Goal: Transaction & Acquisition: Purchase product/service

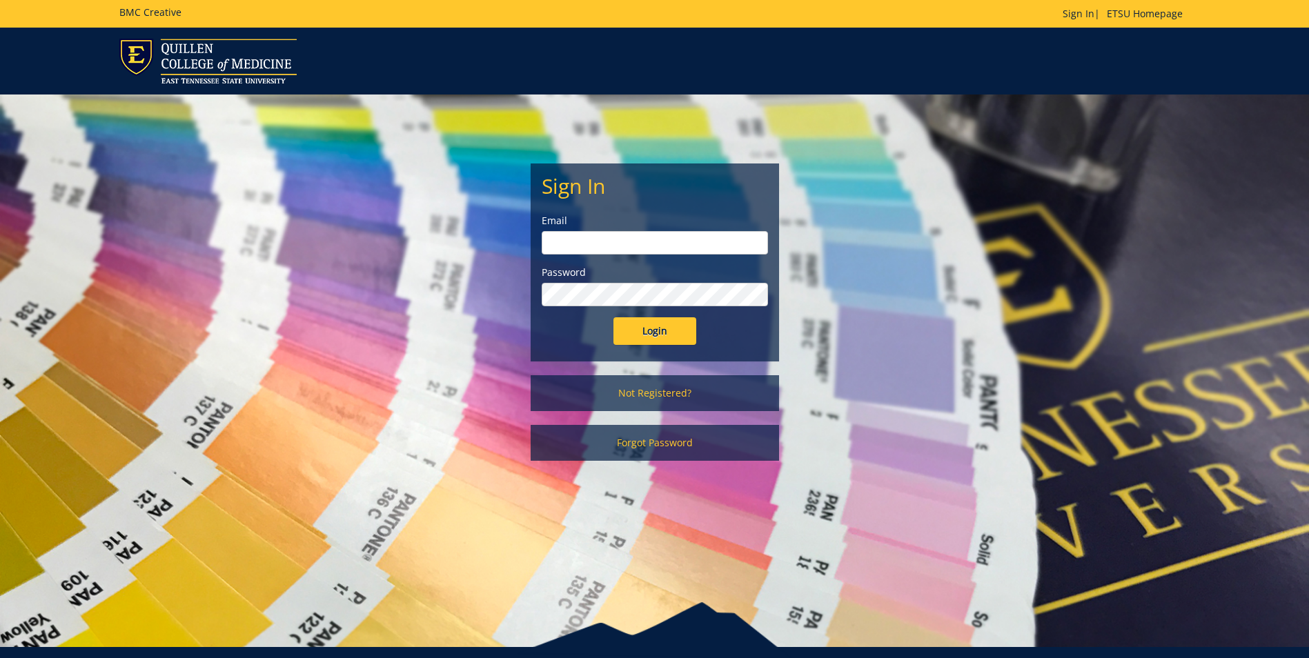
type input "sawyerk1@etsu.edu"
click at [677, 337] on input "Login" at bounding box center [654, 331] width 83 height 28
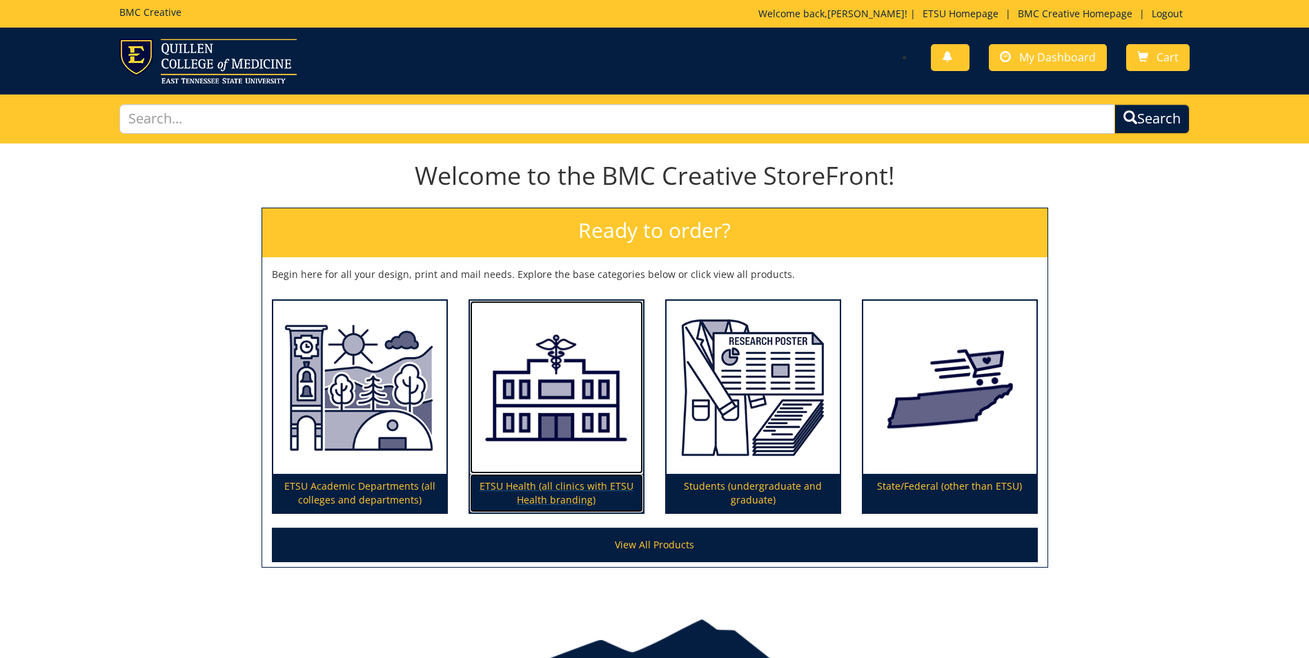
click at [569, 489] on p "ETSU Health (all clinics with ETSU Health branding)" at bounding box center [556, 493] width 173 height 39
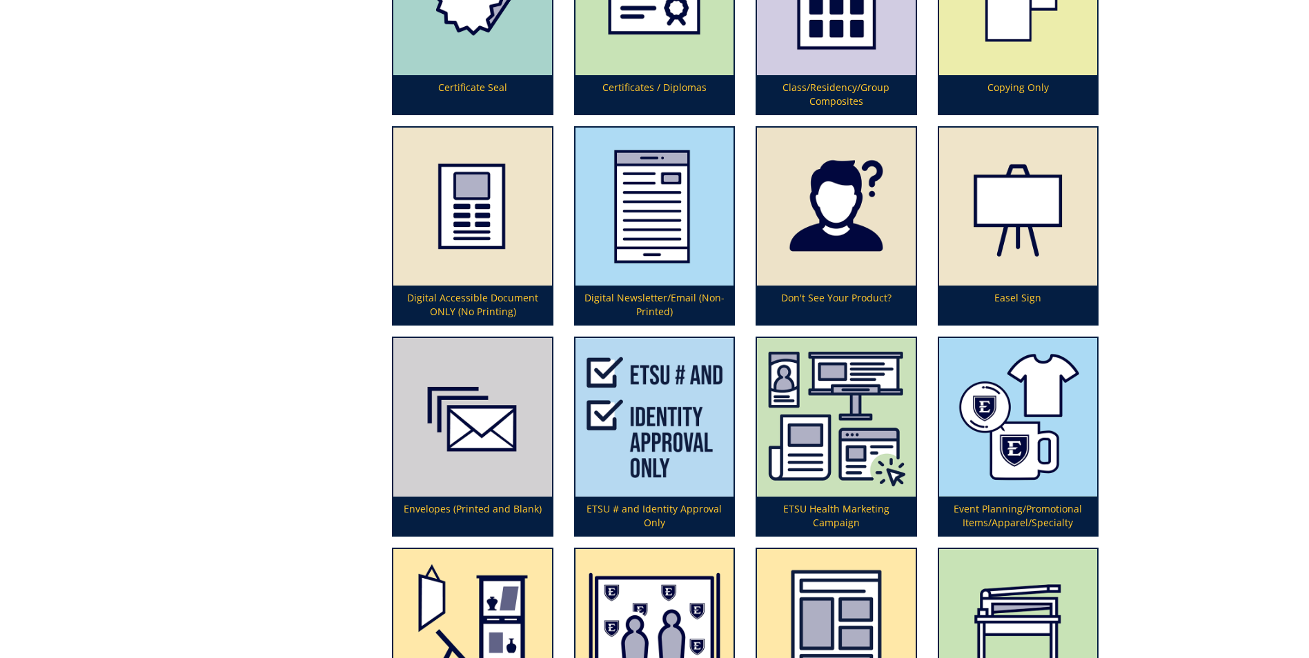
scroll to position [1173, 0]
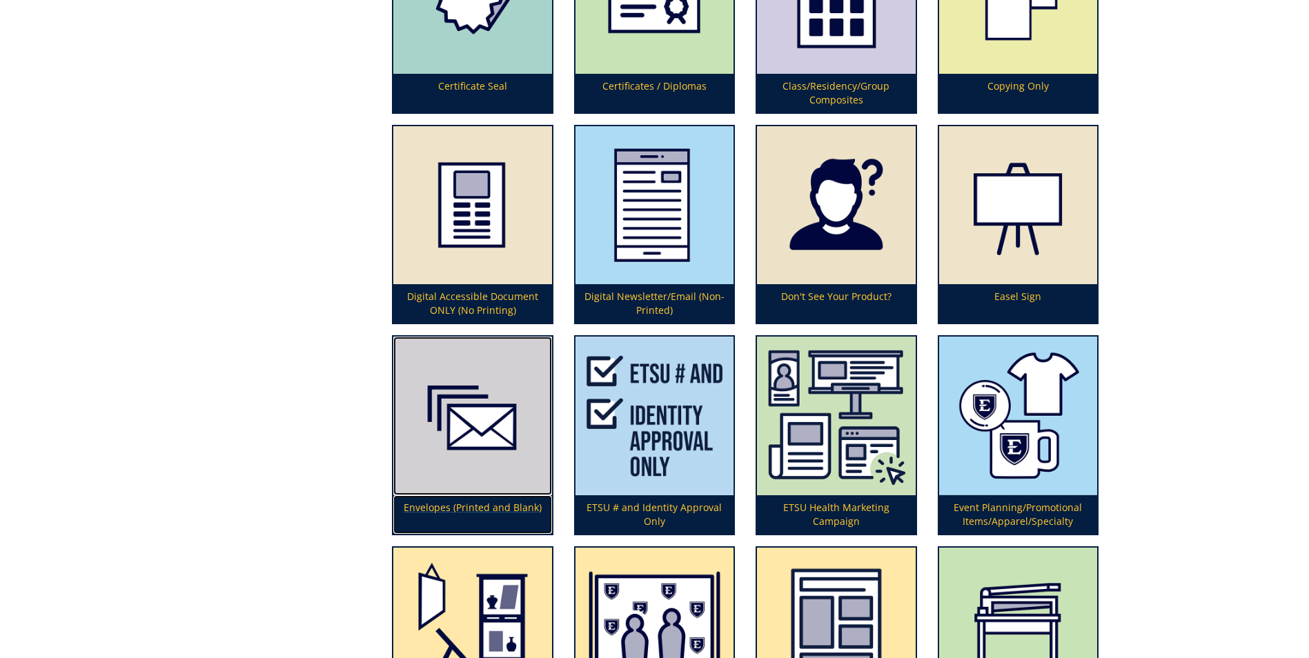
click at [474, 507] on p "Envelopes (Printed and Blank)" at bounding box center [472, 514] width 158 height 39
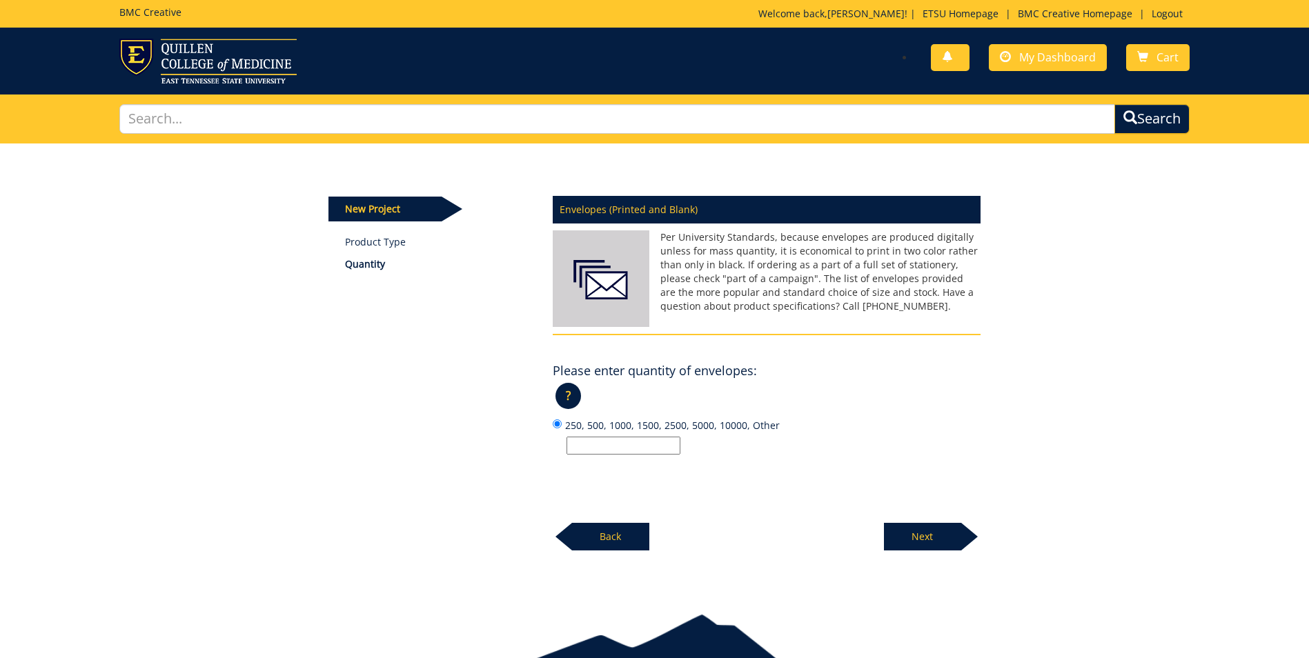
click at [660, 447] on input "250, 500, 1000, 1500, 2500, 5000, 10000, Other" at bounding box center [623, 446] width 114 height 18
type input "1000"
click at [906, 543] on p "Next" at bounding box center [922, 537] width 77 height 28
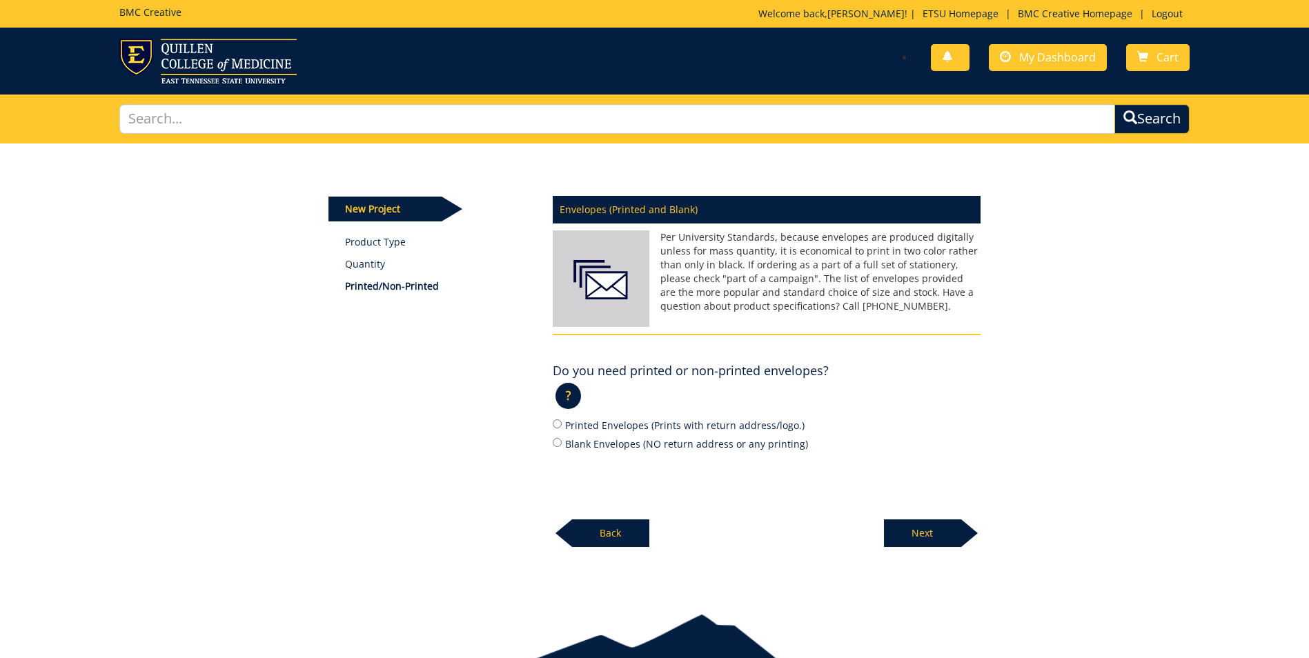
click at [584, 429] on label "Printed Envelopes (Prints with return address/logo.)" at bounding box center [767, 424] width 428 height 15
click at [562, 428] on input "Printed Envelopes (Prints with return address/logo.)" at bounding box center [557, 424] width 9 height 9
radio input "true"
click at [913, 540] on p "Next" at bounding box center [922, 534] width 77 height 28
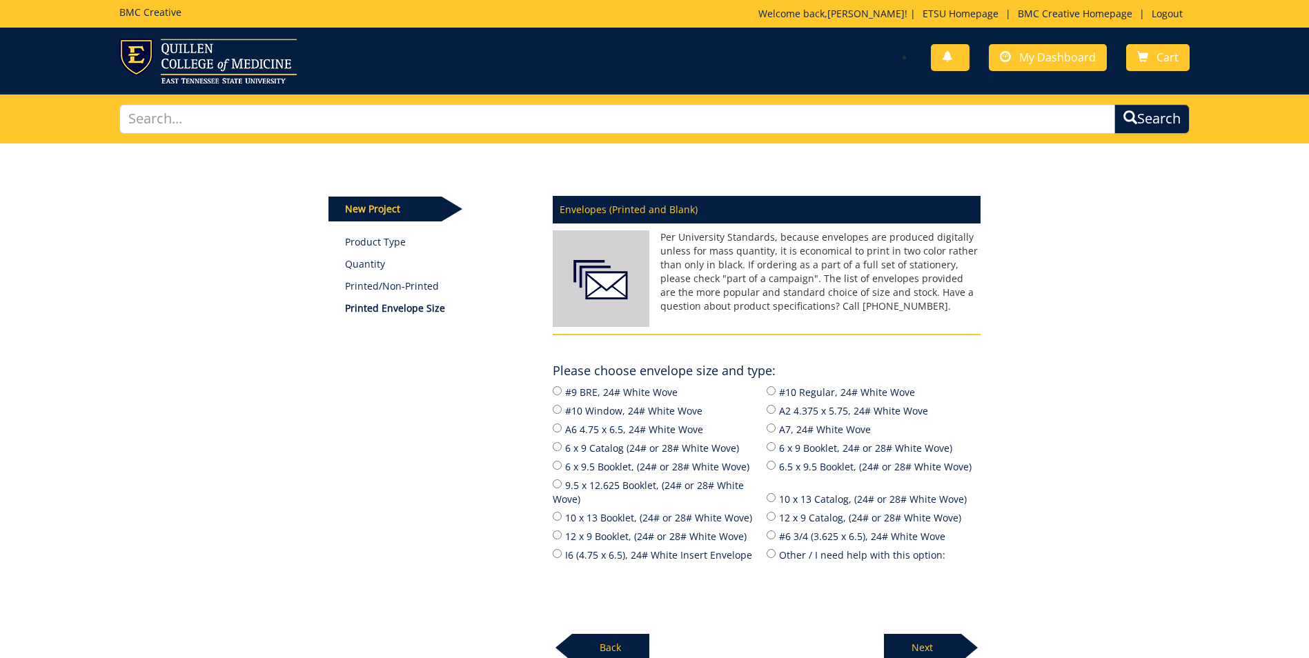
click at [670, 412] on label "#10 Window, 24# White Wove" at bounding box center [660, 410] width 214 height 15
click at [562, 412] on input "#10 Window, 24# White Wove" at bounding box center [557, 409] width 9 height 9
radio input "true"
click at [925, 637] on p "Next" at bounding box center [922, 648] width 77 height 28
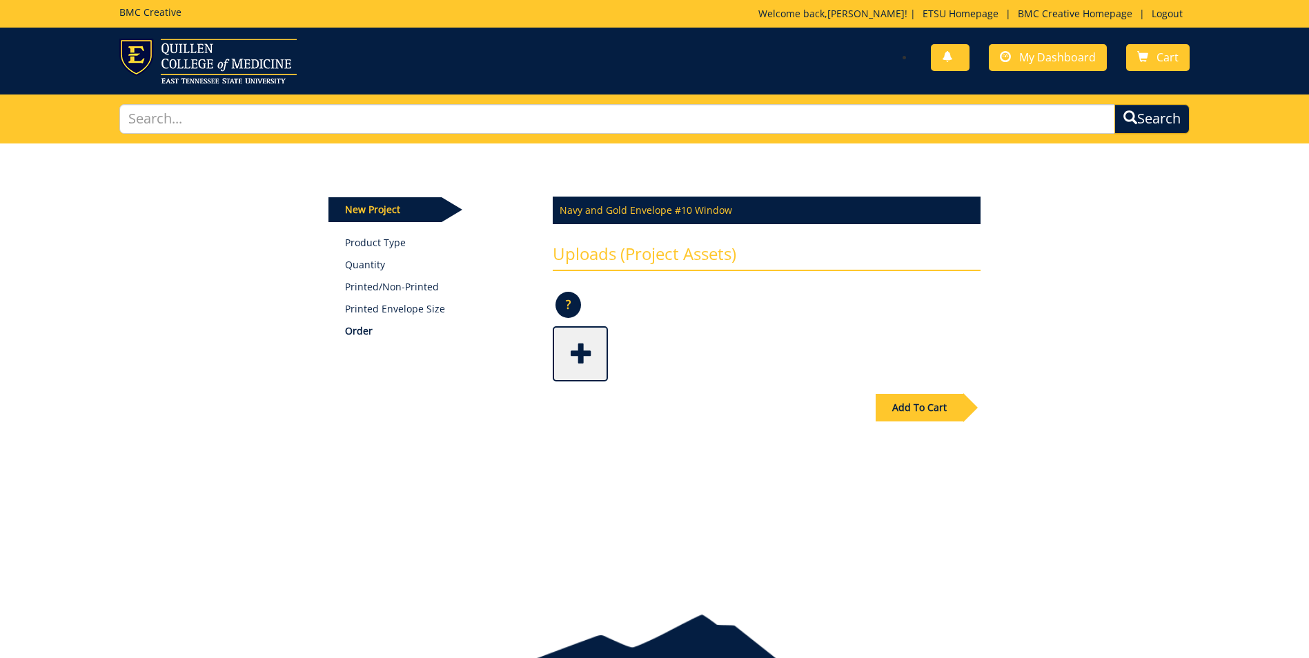
click at [576, 351] on span at bounding box center [581, 352] width 55 height 48
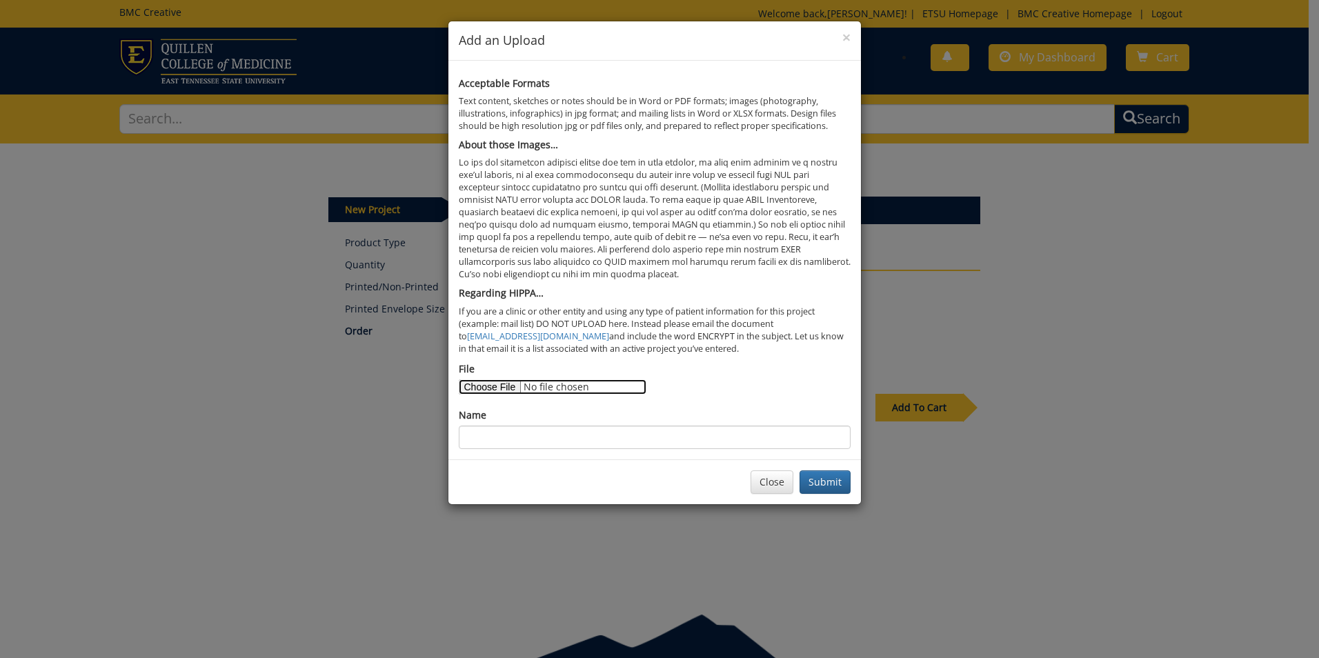
click at [506, 386] on input "File" at bounding box center [553, 387] width 188 height 15
type input "C:\fakepath\envelope return address.png"
click at [685, 437] on input "Name" at bounding box center [655, 437] width 392 height 23
type input "Pediatrics Envelope Return Address"
click at [828, 480] on button "Submit" at bounding box center [825, 482] width 51 height 23
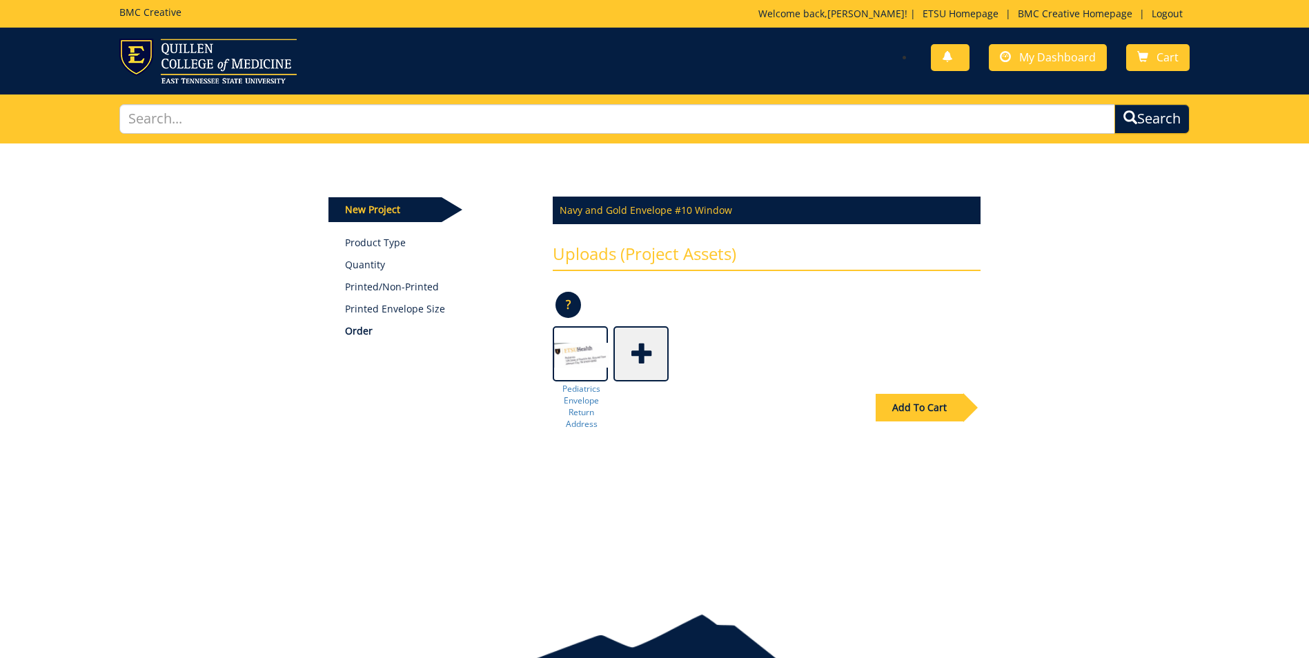
click at [939, 412] on div "Add To Cart" at bounding box center [920, 408] width 88 height 28
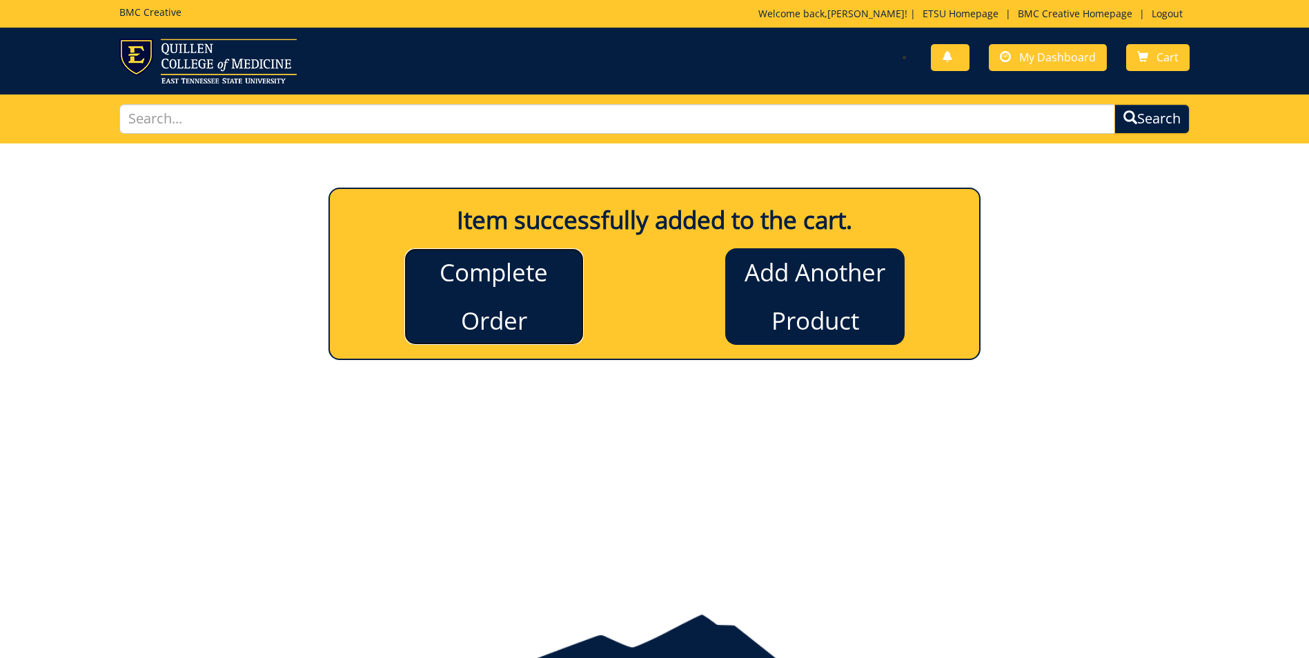
click at [527, 280] on link "Complete Order" at bounding box center [493, 296] width 179 height 97
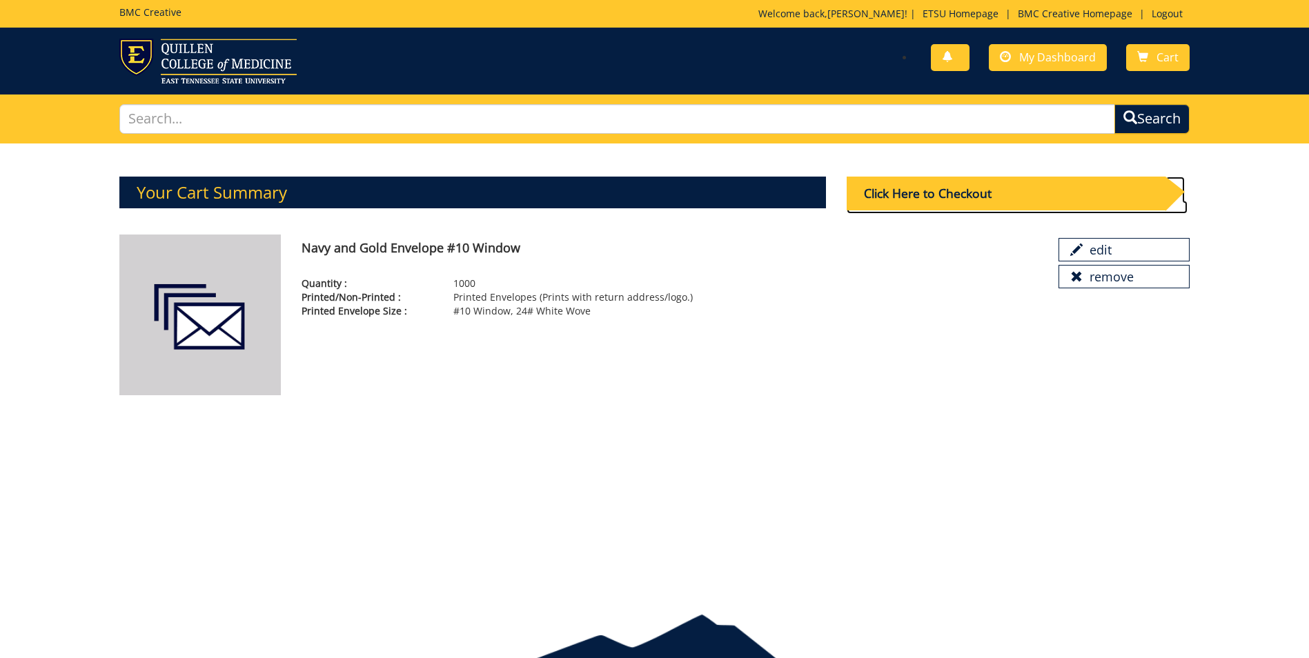
click at [979, 197] on div "Click Here to Checkout" at bounding box center [1006, 194] width 319 height 34
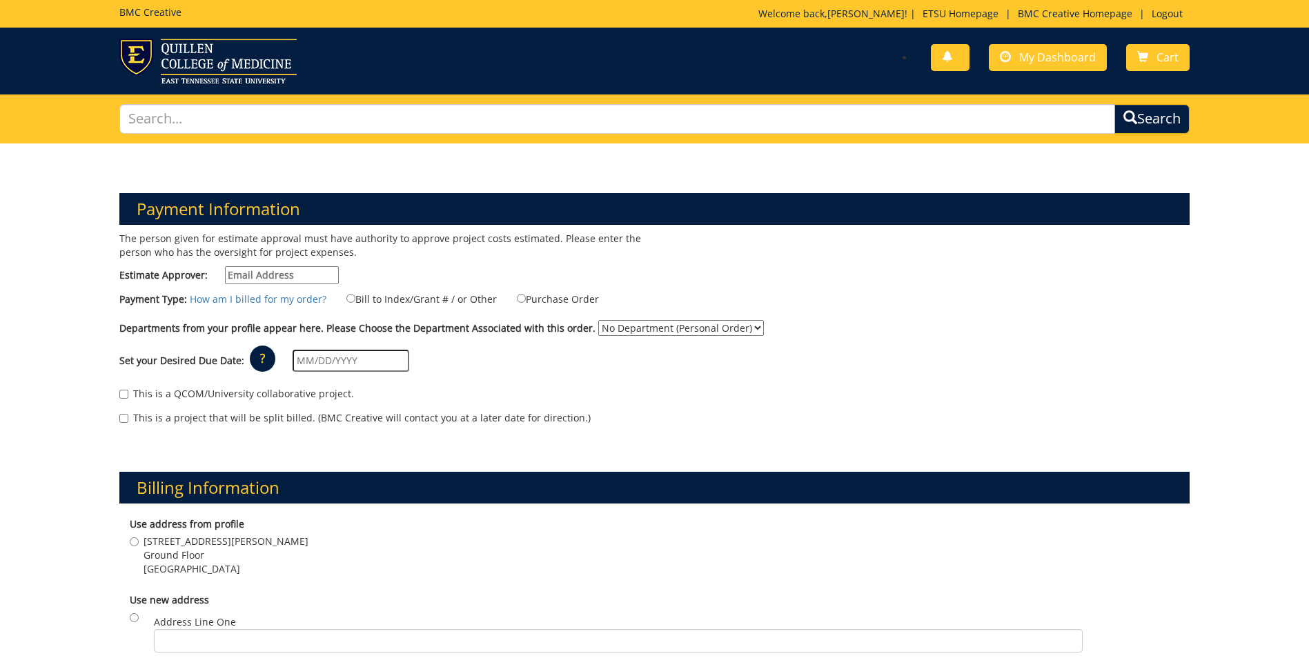
click at [302, 359] on input "text" at bounding box center [351, 361] width 117 height 22
click at [664, 611] on div "Address Line One" at bounding box center [618, 637] width 949 height 53
click at [304, 364] on input "text" at bounding box center [351, 361] width 117 height 22
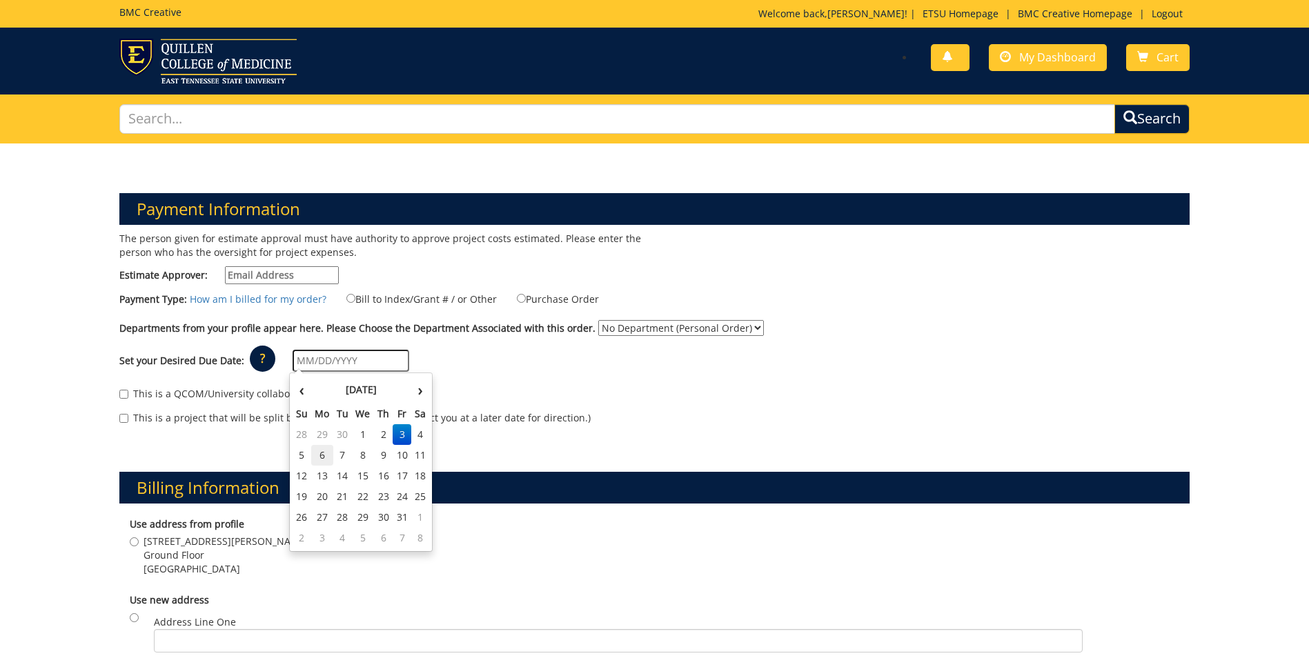
click at [322, 458] on td "6" at bounding box center [322, 455] width 22 height 21
type input "[DATE]"
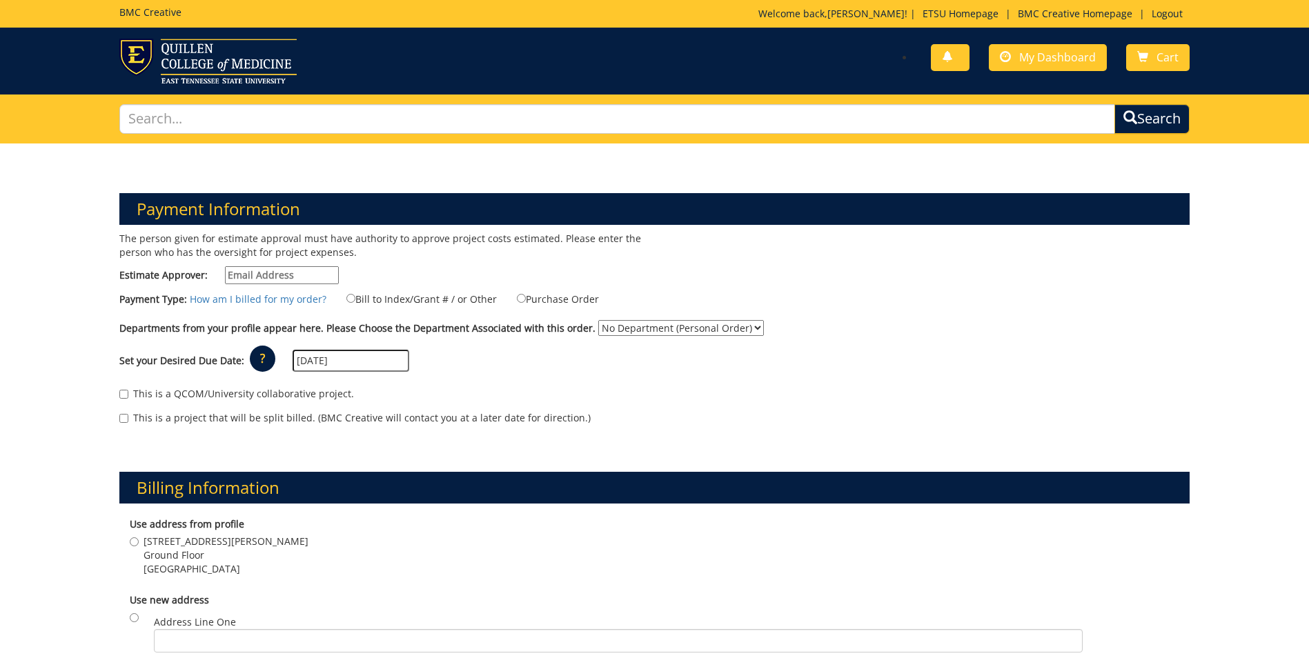
click at [731, 325] on select "No Department (Personal Order) ETSU Health - Pediatrics (MEAC)" at bounding box center [681, 328] width 166 height 16
select select "217"
click at [598, 320] on select "No Department (Personal Order) ETSU Health - Pediatrics (MEAC)" at bounding box center [681, 328] width 166 height 16
click at [506, 299] on label "Purchase Order" at bounding box center [549, 298] width 99 height 15
click at [517, 299] on input "Purchase Order" at bounding box center [521, 298] width 9 height 9
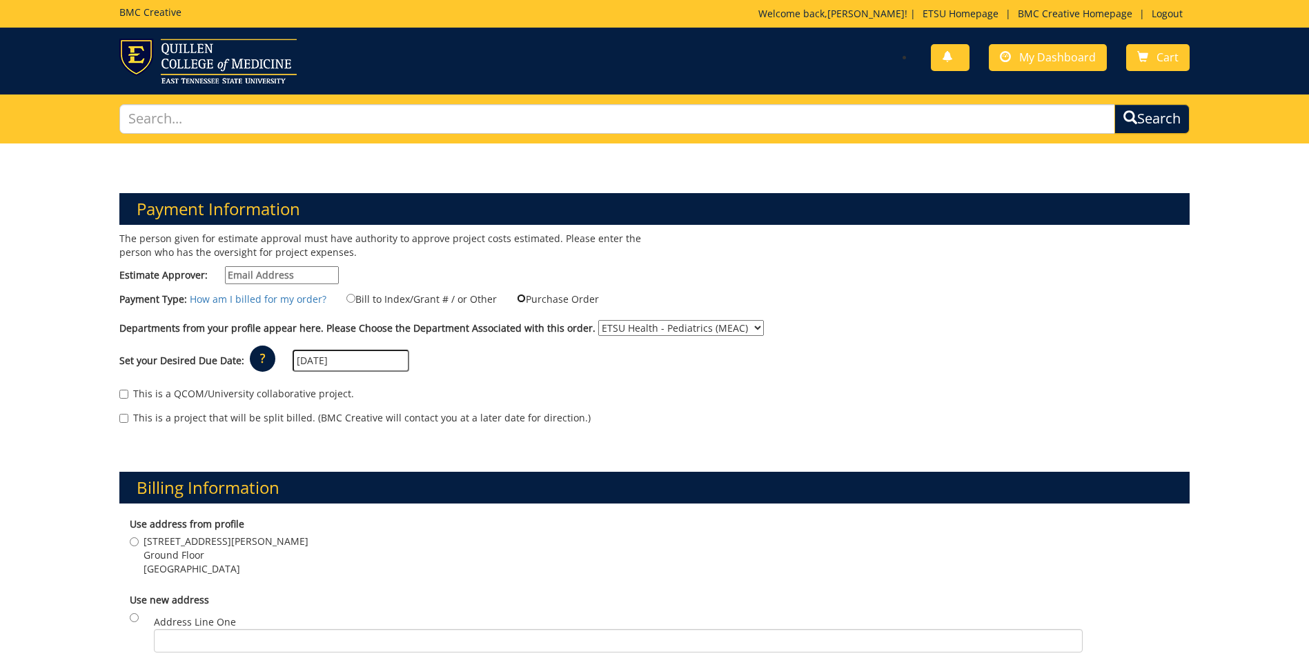
radio input "true"
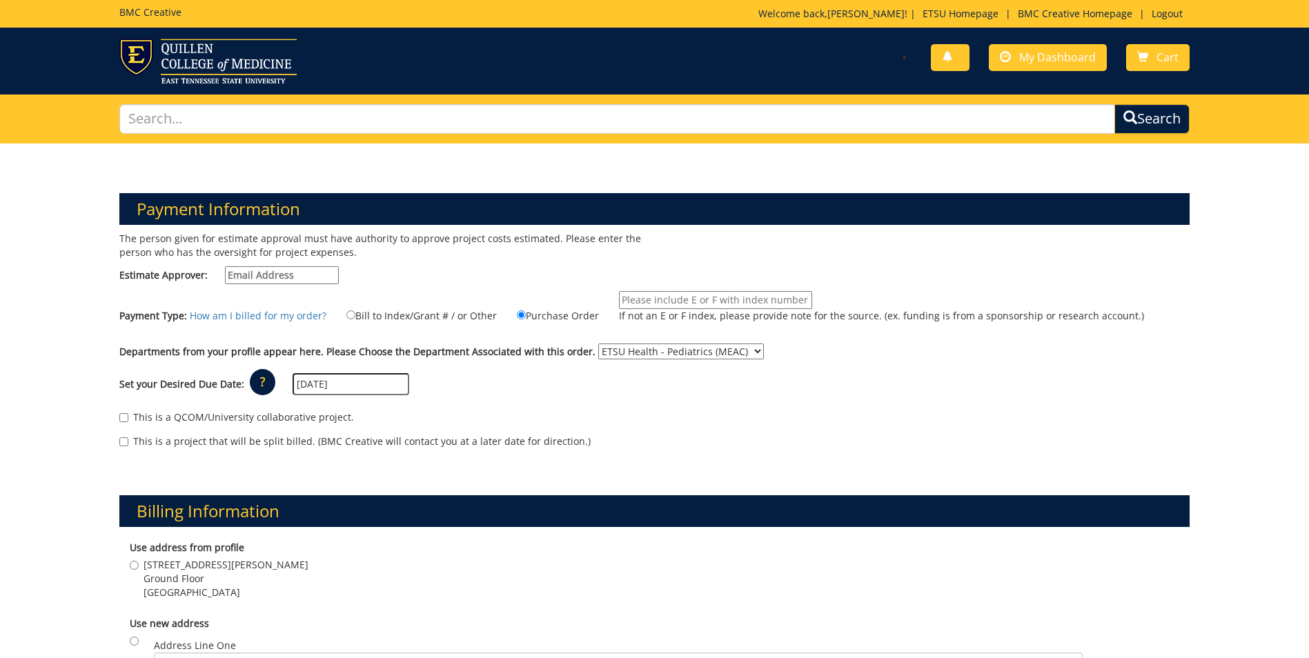
click at [320, 277] on input "Estimate Approver:" at bounding box center [282, 275] width 114 height 18
type input "Brinsonp@etsu.edu"
type input "po 4500-1058"
type input "[STREET_ADDRESS][PERSON_NAME]"
type input "Ground Floor"
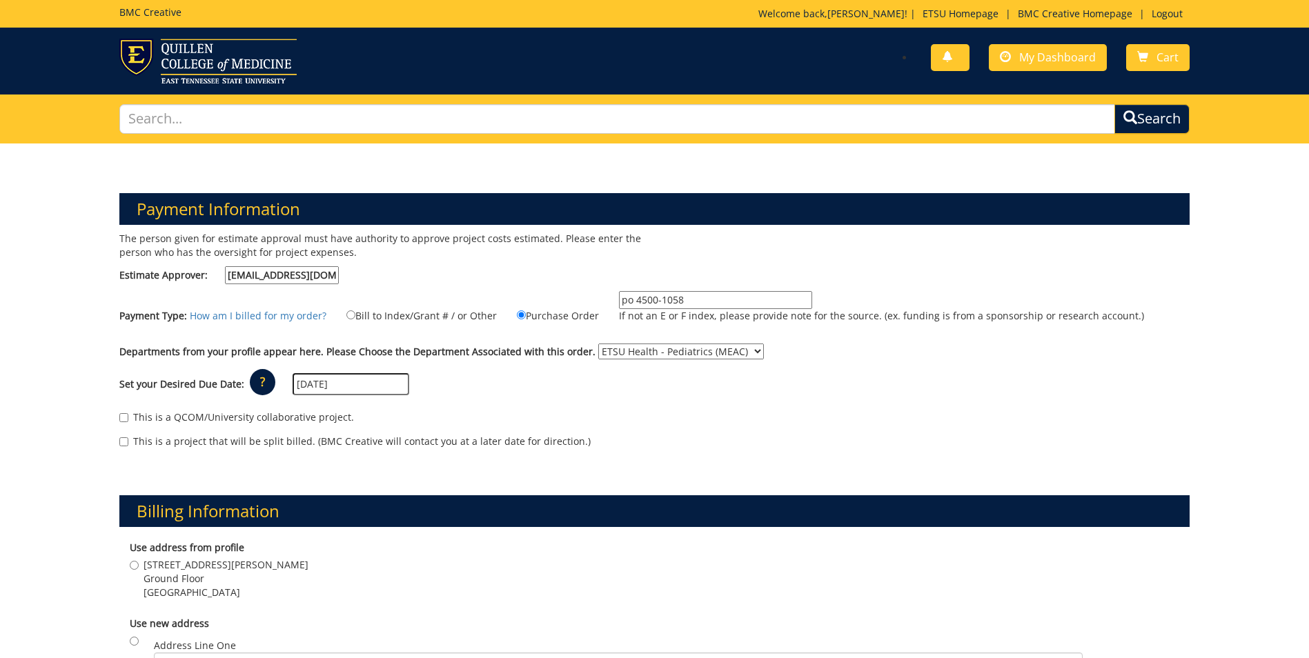
type input "Johnson City"
type input "37604"
type input "[STREET_ADDRESS][PERSON_NAME]"
type input "Ground Floor"
type input "Johnson City"
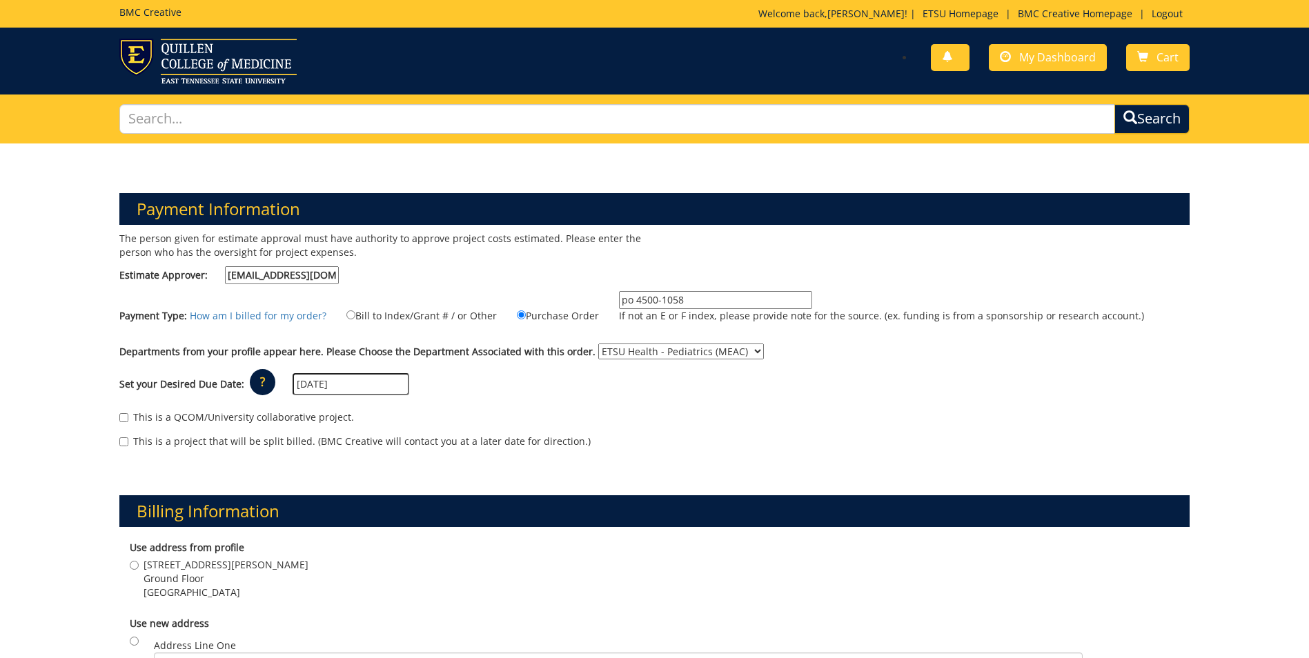
type input "37604"
drag, startPoint x: 695, startPoint y: 297, endPoint x: 583, endPoint y: 308, distance: 112.3
click at [583, 308] on div "Payment Type: How am I billed for my order? Bill to Index/Grant # / or Other po…" at bounding box center [654, 314] width 1091 height 46
type input "po 4500-1066"
click at [918, 373] on div "Set your Desired Due Date: ? × How long will my project take to finish? : Pleas…" at bounding box center [654, 385] width 1091 height 38
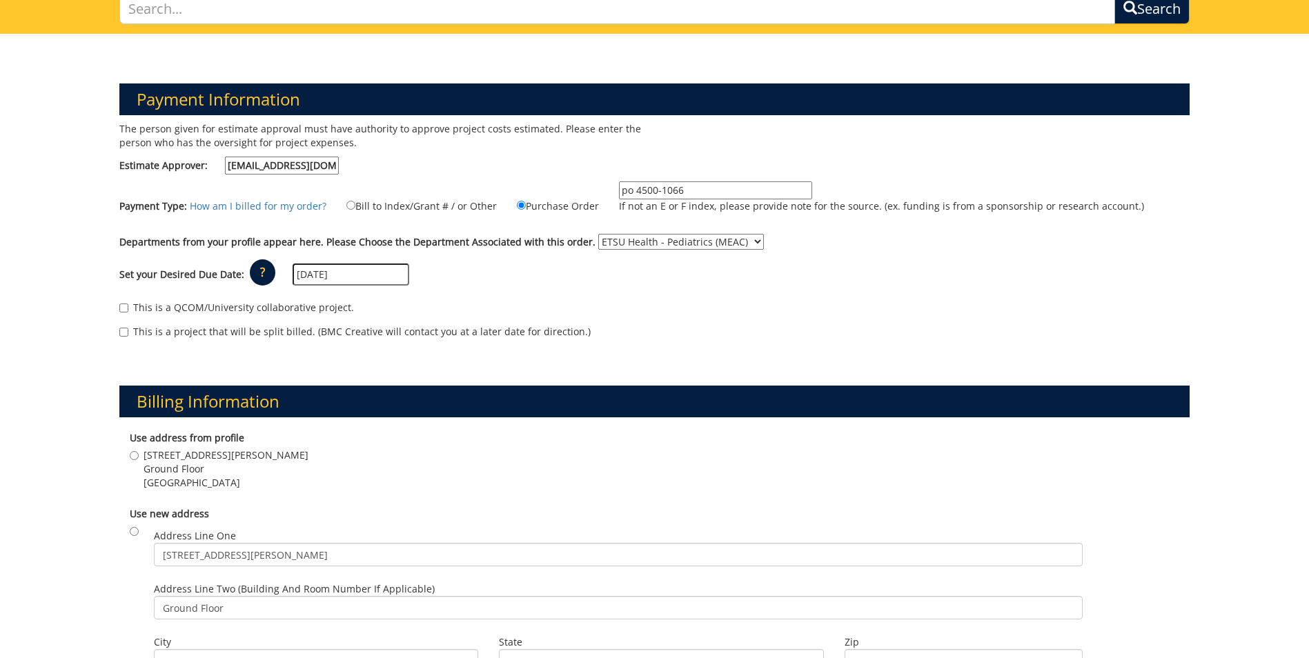
scroll to position [138, 0]
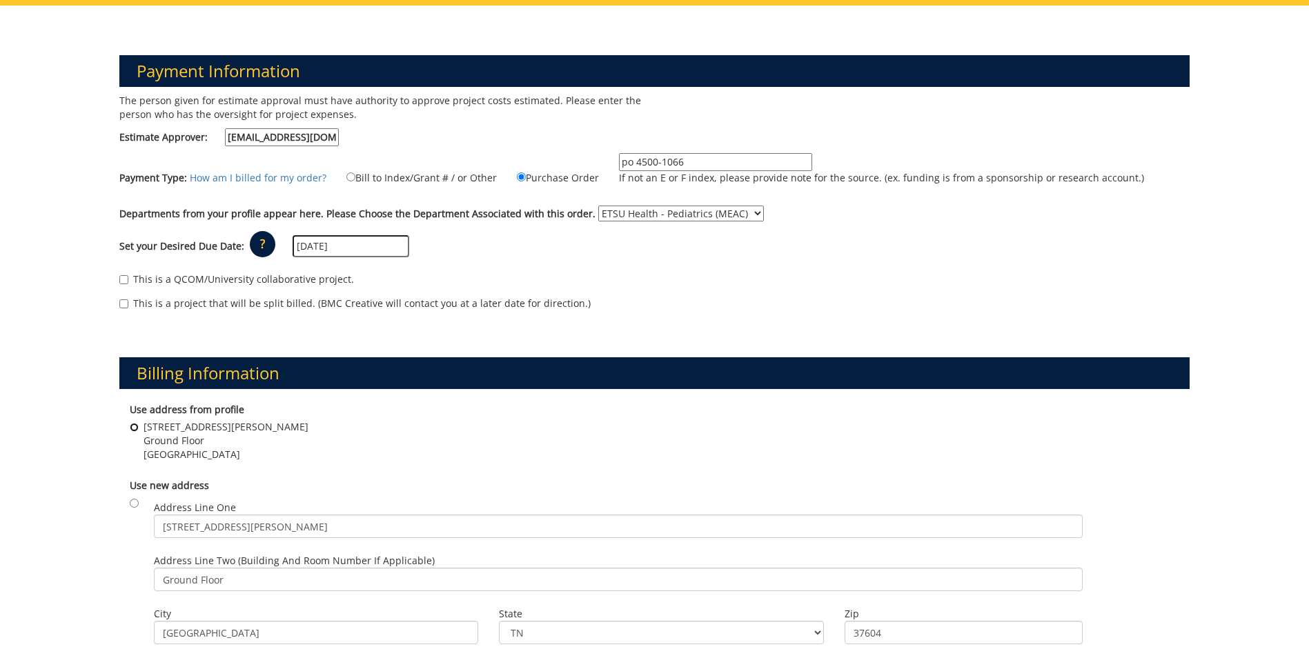
click at [135, 424] on input "325 N State of Franklin Rd Ground Floor Johnson City , TN 37604" at bounding box center [134, 427] width 9 height 9
radio input "true"
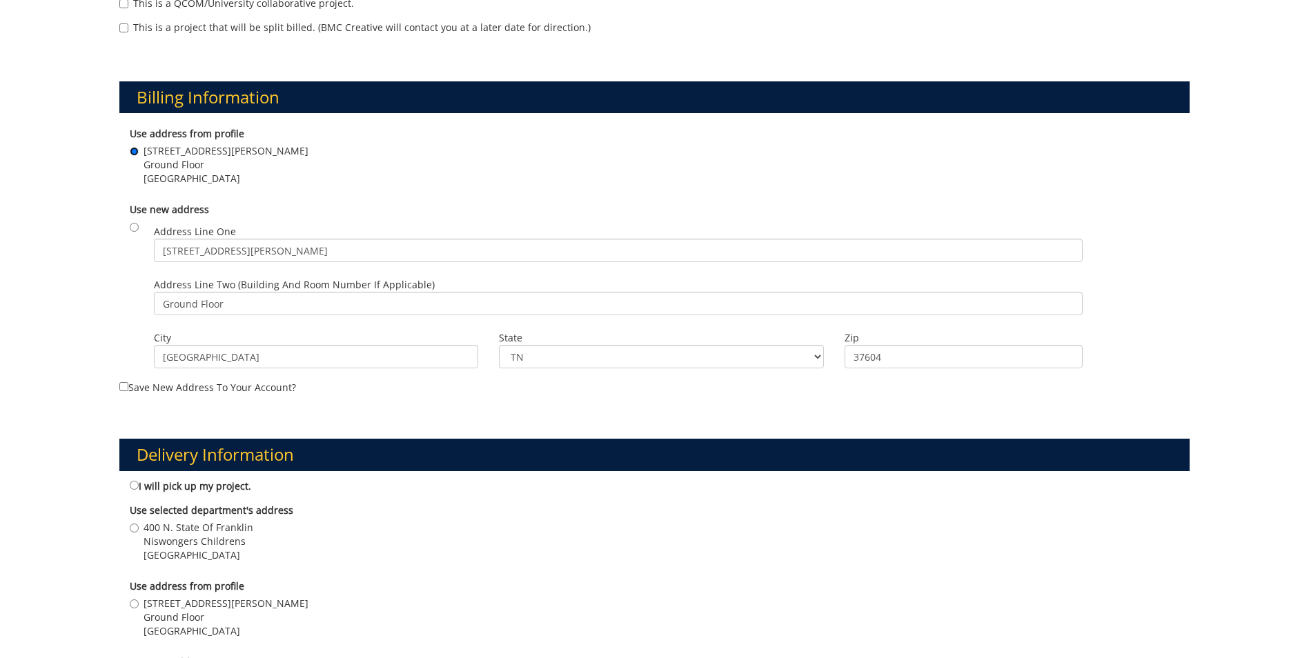
scroll to position [483, 0]
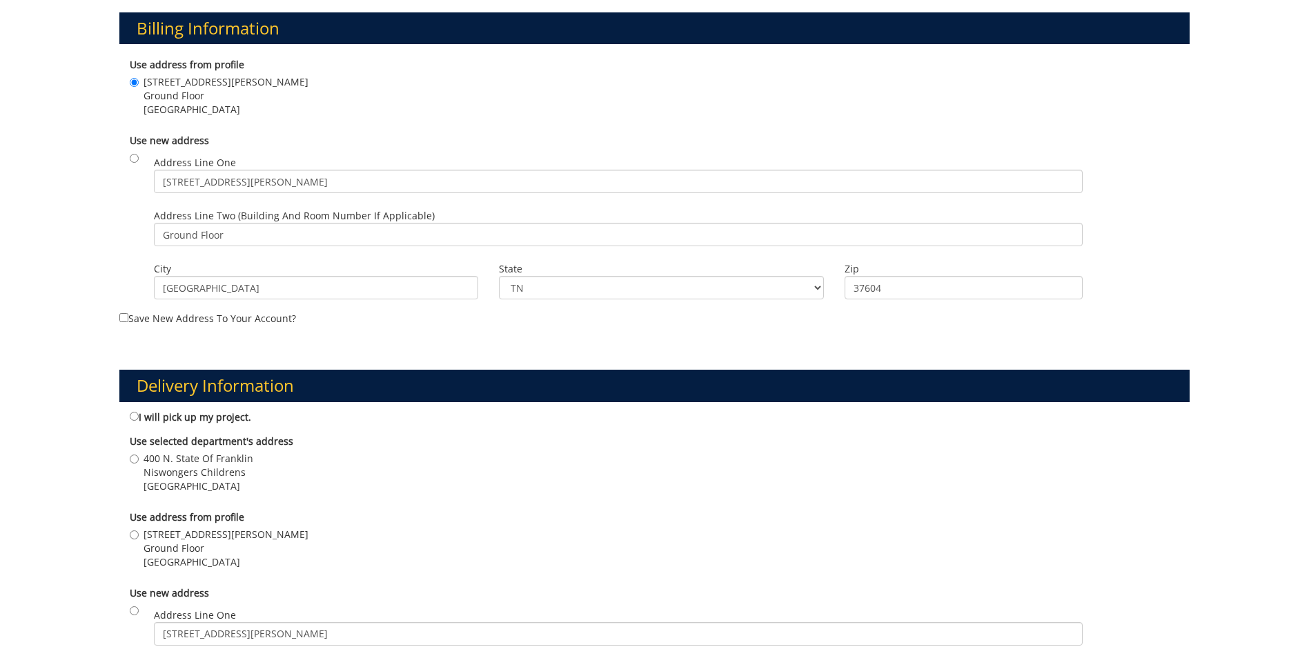
click at [132, 540] on label "325 N State of Franklin Rd Ground Floor Johnson City , TN 37604" at bounding box center [219, 548] width 179 height 41
click at [132, 540] on input "325 N State of Franklin Rd Ground Floor Johnson City , TN 37604" at bounding box center [134, 535] width 9 height 9
radio input "true"
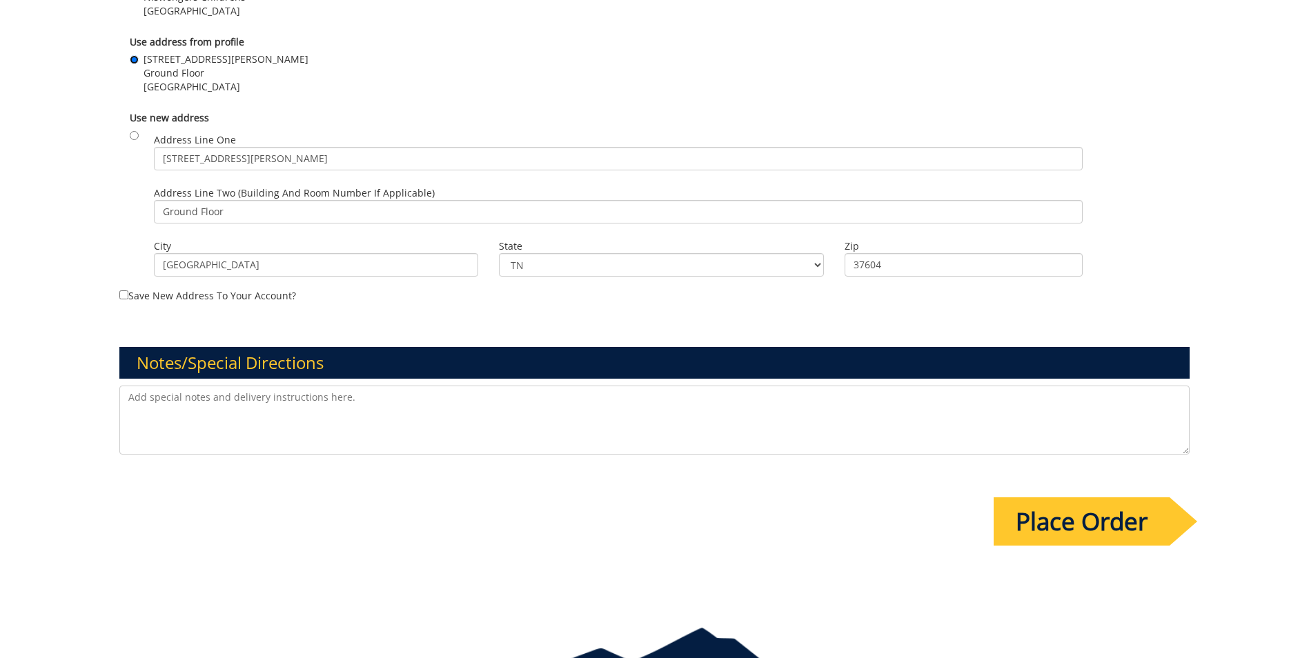
scroll to position [966, 0]
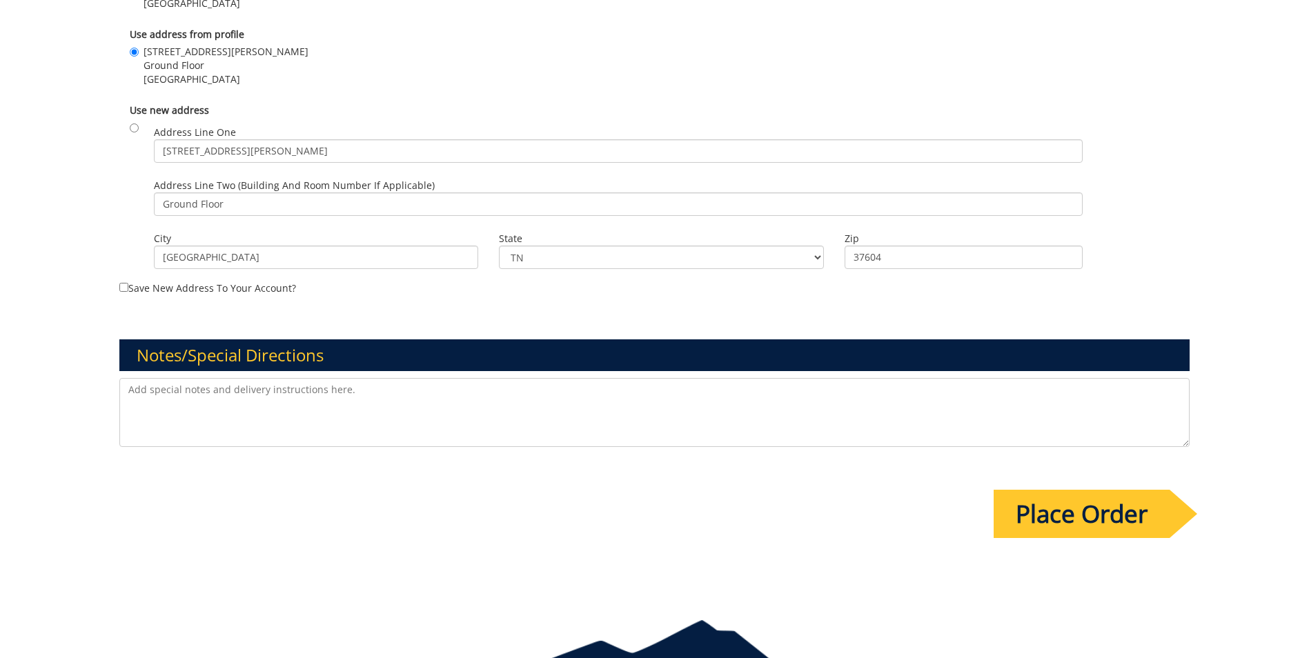
click at [1121, 507] on input "Place Order" at bounding box center [1082, 514] width 176 height 48
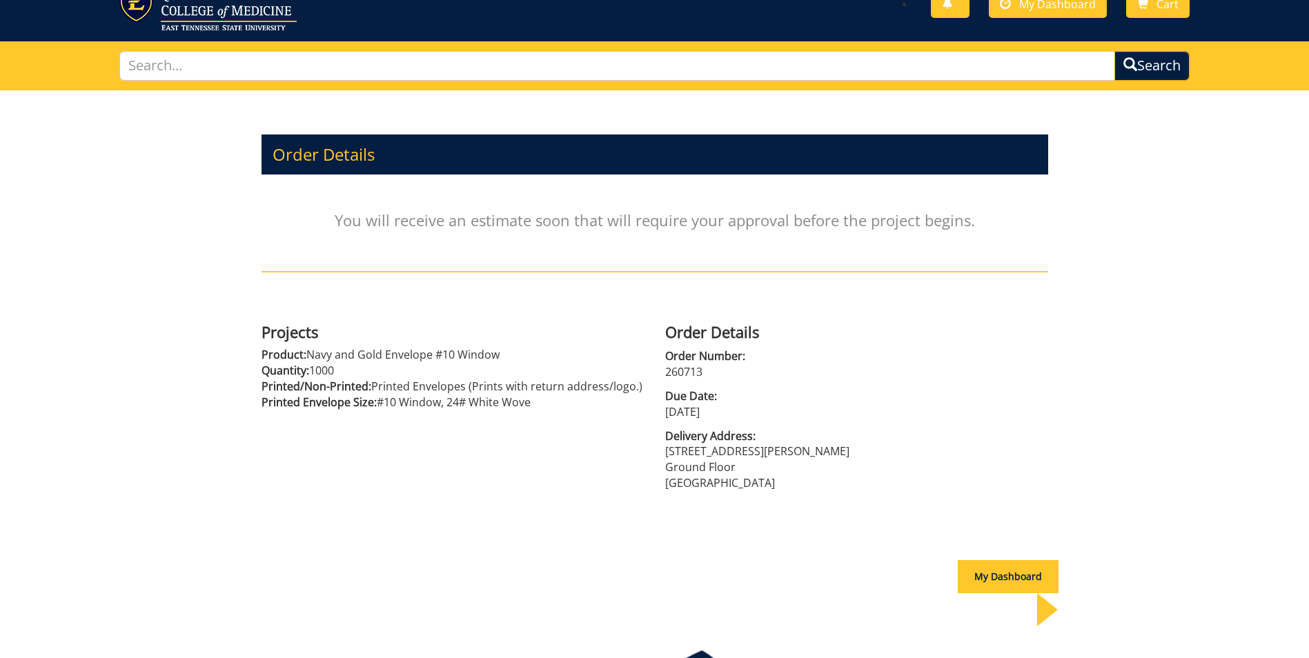
scroll to position [122, 0]
